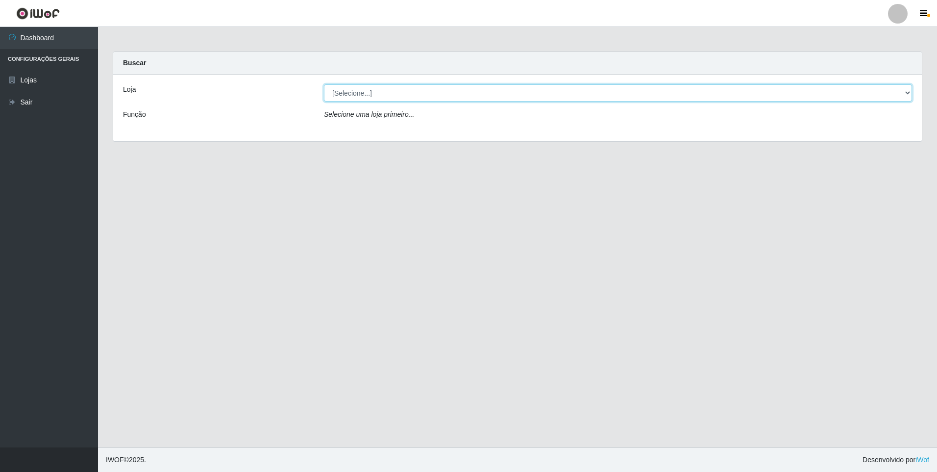
click at [398, 92] on select "[Selecione...] Atacado Vem - [STREET_ADDRESS]" at bounding box center [618, 92] width 588 height 17
select select "461"
click at [324, 84] on select "[Selecione...] Atacado Vem - [STREET_ADDRESS]" at bounding box center [618, 92] width 588 height 17
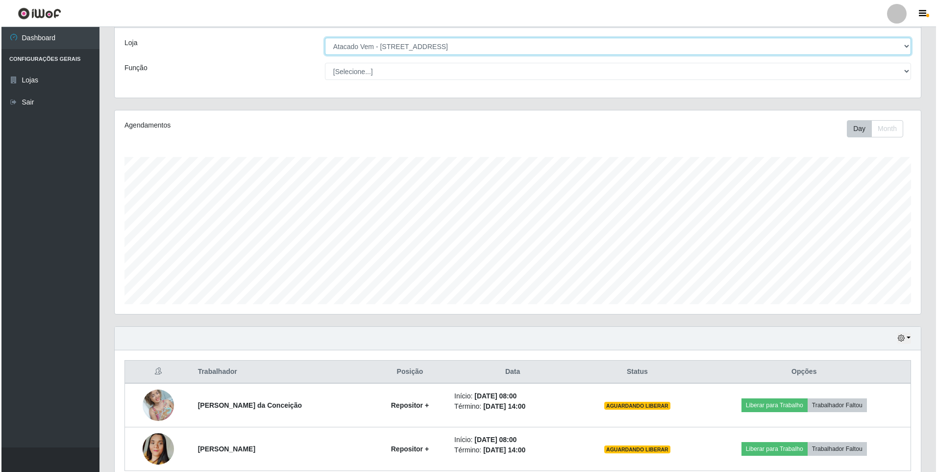
scroll to position [92, 0]
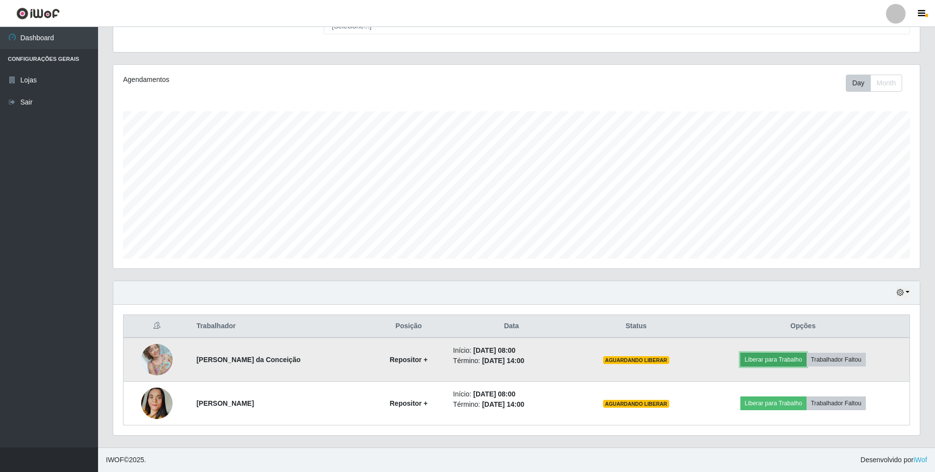
click at [779, 358] on button "Liberar para Trabalho" at bounding box center [773, 359] width 66 height 14
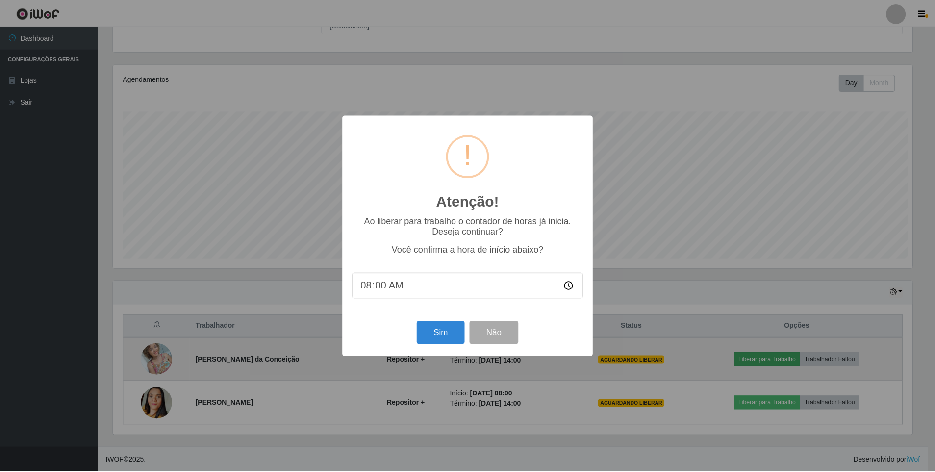
scroll to position [203, 802]
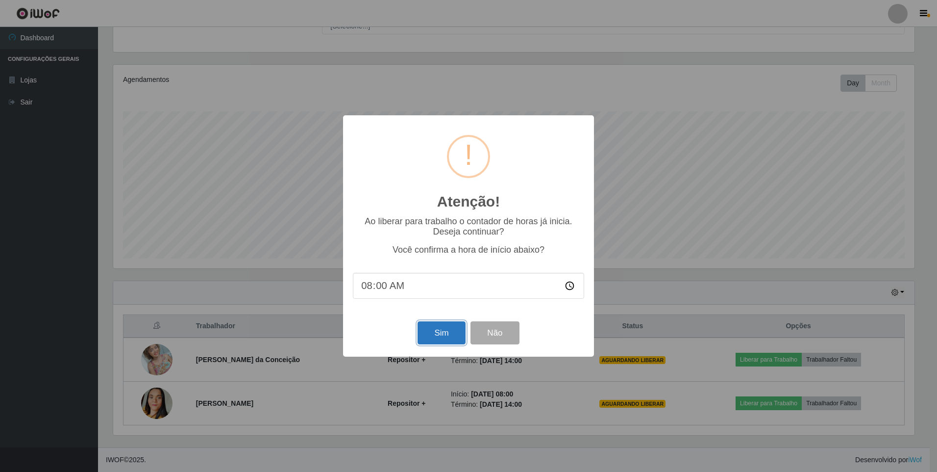
click at [435, 332] on button "Sim" at bounding box center [442, 332] width 48 height 23
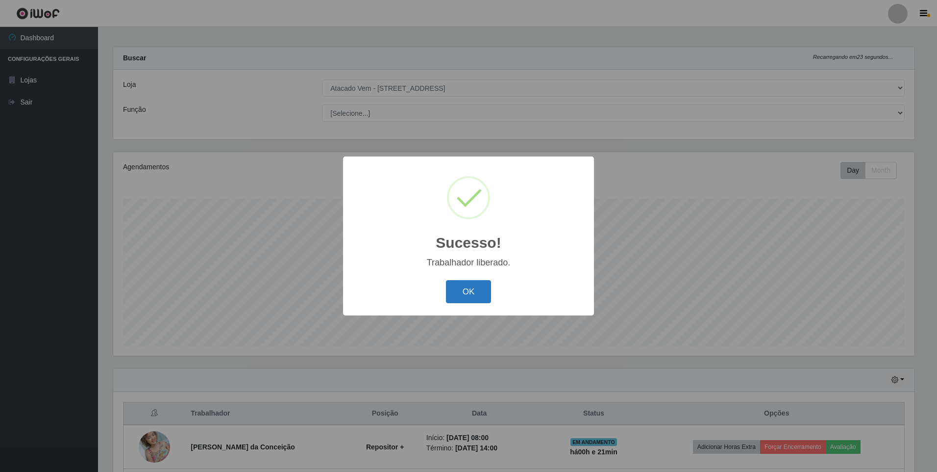
click at [484, 290] on button "OK" at bounding box center [469, 291] width 46 height 23
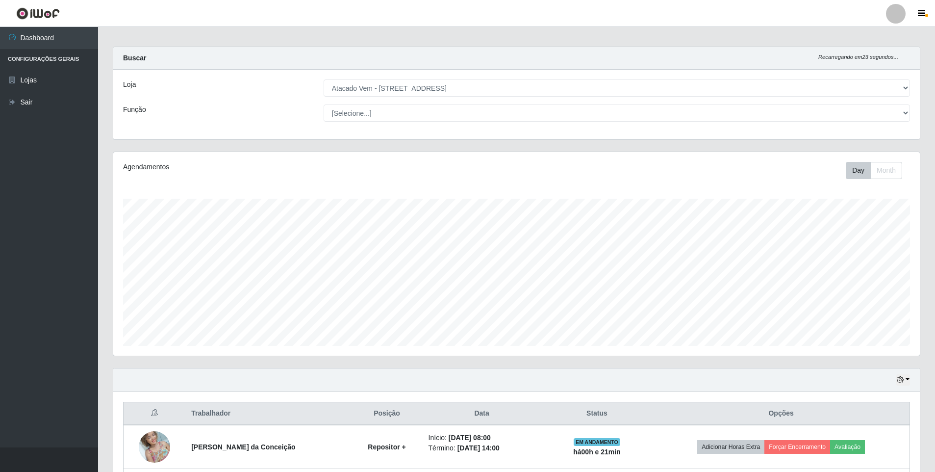
scroll to position [92, 0]
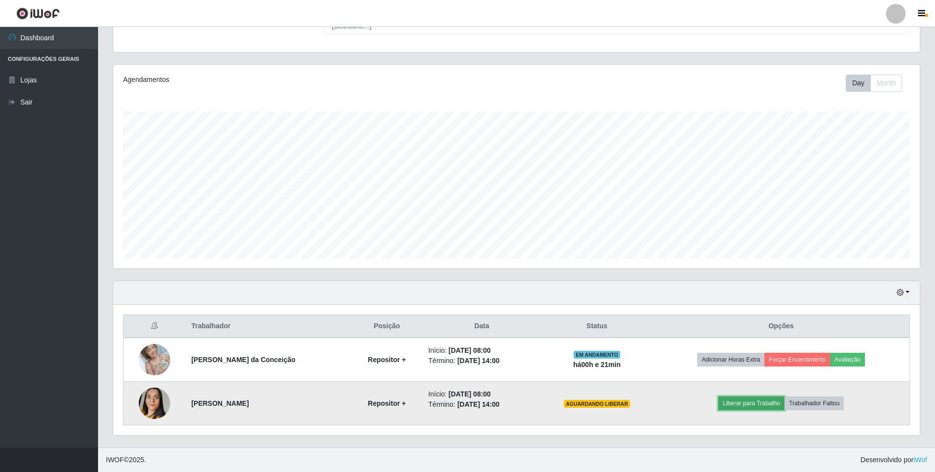
click at [750, 399] on button "Liberar para Trabalho" at bounding box center [751, 403] width 66 height 14
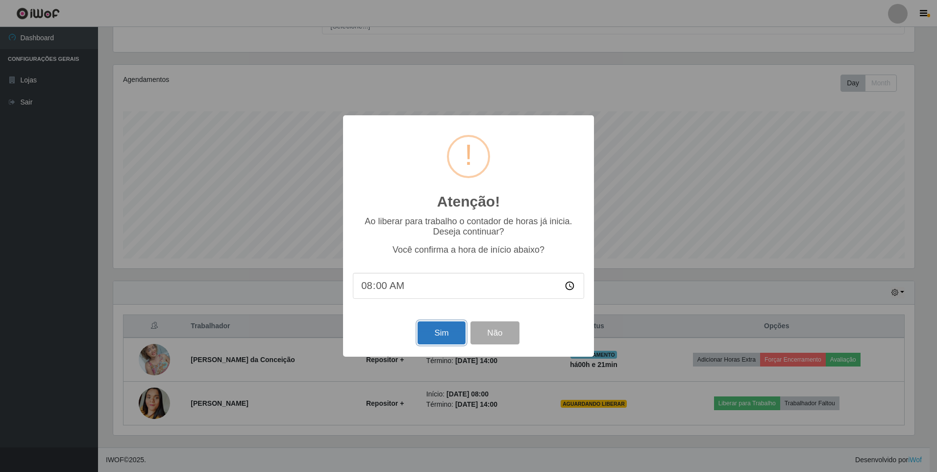
click at [443, 332] on button "Sim" at bounding box center [442, 332] width 48 height 23
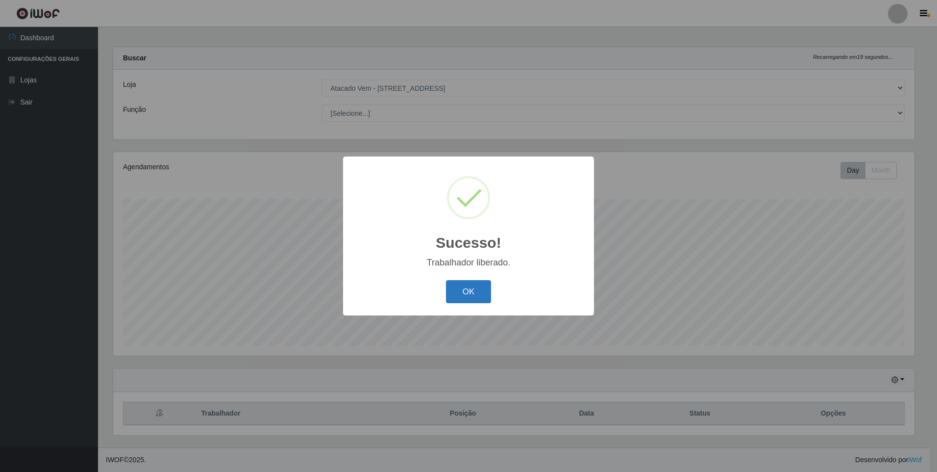
click at [466, 285] on button "OK" at bounding box center [469, 291] width 46 height 23
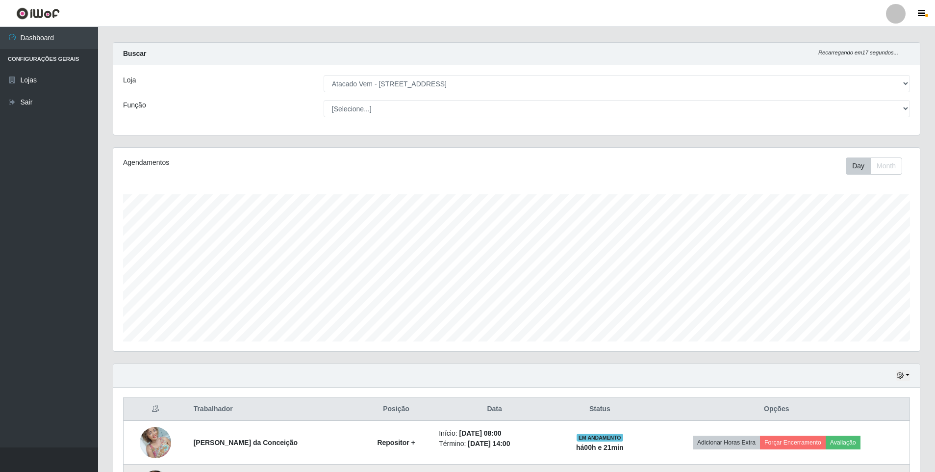
scroll to position [0, 0]
